Goal: Transaction & Acquisition: Book appointment/travel/reservation

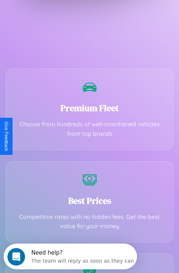
scroll to position [314, 0]
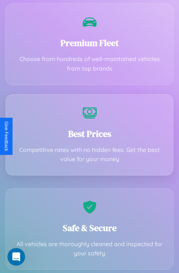
click at [89, 137] on h3 "Best Prices" at bounding box center [89, 134] width 152 height 12
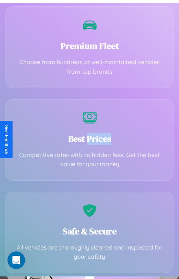
scroll to position [0, 0]
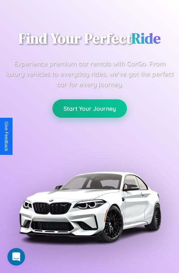
click at [89, 109] on button "Start Your Journey" at bounding box center [89, 108] width 74 height 18
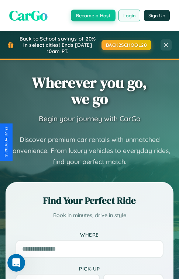
click at [129, 15] on button "Login" at bounding box center [129, 16] width 22 height 12
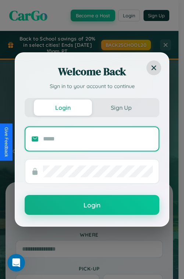
click at [98, 138] on input "text" at bounding box center [98, 139] width 110 height 12
type input "**********"
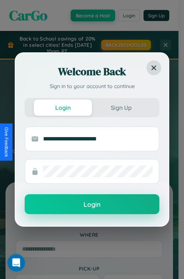
click at [92, 204] on button "Login" at bounding box center [92, 204] width 135 height 20
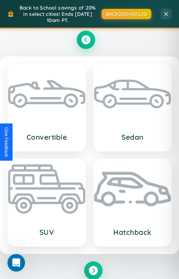
scroll to position [432, 0]
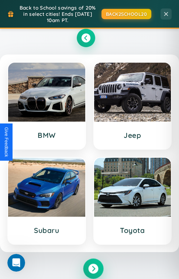
click at [93, 269] on icon at bounding box center [93, 268] width 10 height 10
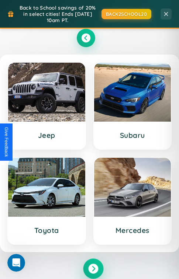
click at [93, 269] on icon at bounding box center [93, 268] width 10 height 10
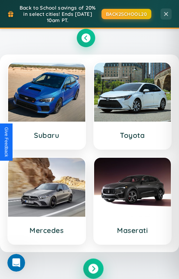
click at [93, 269] on icon at bounding box center [93, 268] width 10 height 10
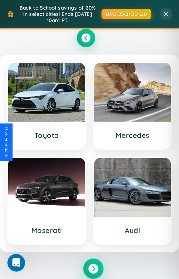
click at [93, 269] on icon at bounding box center [93, 268] width 10 height 10
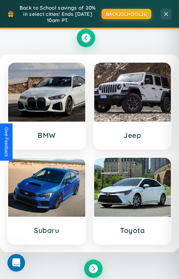
scroll to position [1166, 0]
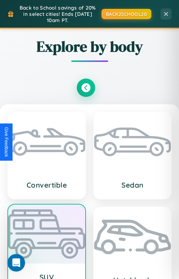
click at [46, 232] on div at bounding box center [46, 233] width 77 height 59
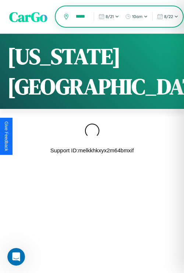
scroll to position [0, 42]
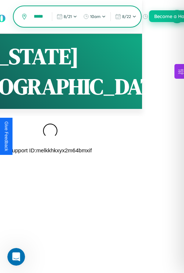
type input "*******"
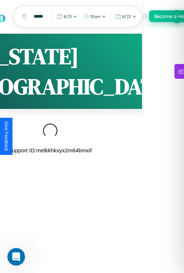
scroll to position [0, 0]
click at [177, 17] on button "Become a Host" at bounding box center [171, 16] width 45 height 12
